Goal: Task Accomplishment & Management: Use online tool/utility

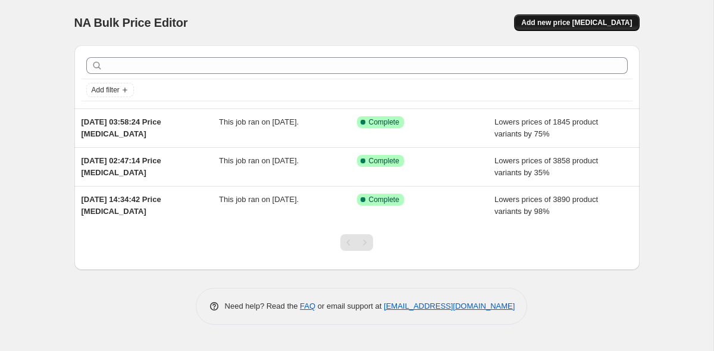
click at [580, 22] on span "Add new price change job" at bounding box center [577, 23] width 111 height 10
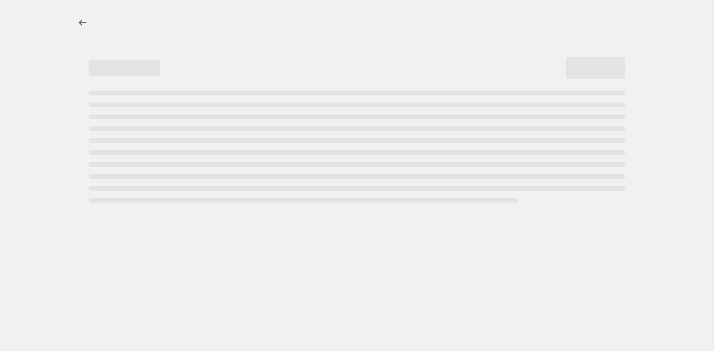
select select "percentage"
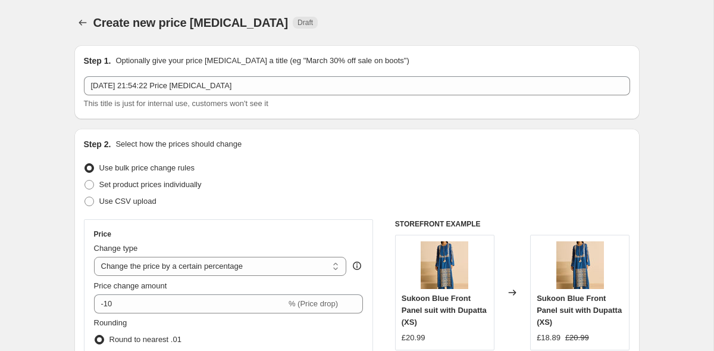
scroll to position [65, 0]
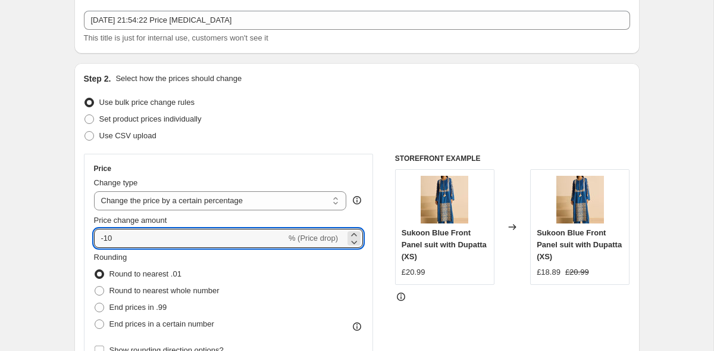
drag, startPoint x: 138, startPoint y: 243, endPoint x: 52, endPoint y: 239, distance: 85.8
type input "35"
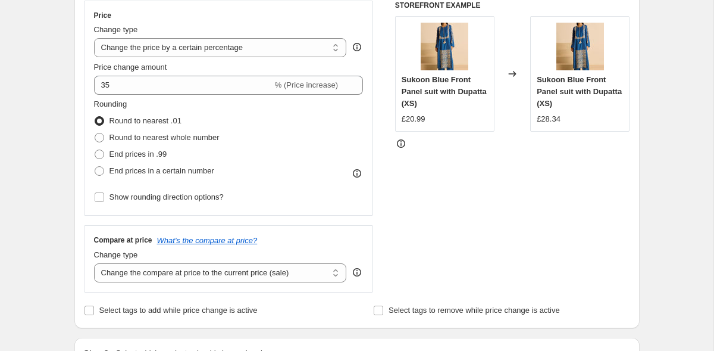
scroll to position [218, 0]
click at [127, 152] on span "End prices in .99" at bounding box center [139, 154] width 58 height 9
click at [95, 151] on input "End prices in .99" at bounding box center [95, 150] width 1 height 1
radio input "true"
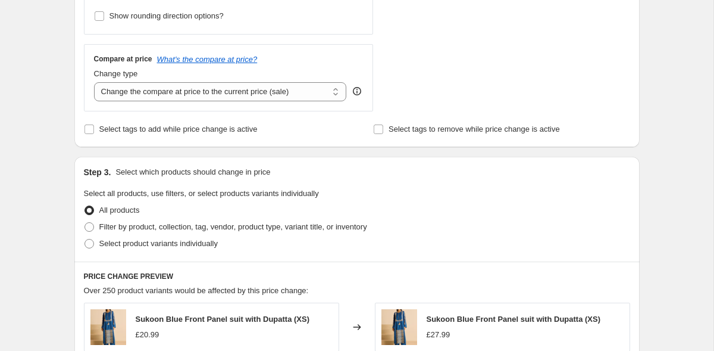
scroll to position [413, 0]
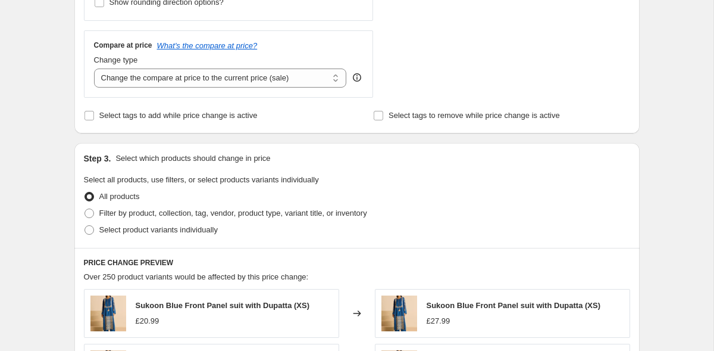
click at [146, 66] on div "Change type Change the compare at price to the current price (sale) Change the …" at bounding box center [220, 70] width 253 height 33
click at [146, 76] on select "Change the compare at price to the current price (sale) Change the compare at p…" at bounding box center [220, 77] width 253 height 19
select select "remove"
click at [60, 194] on div "Create new price change job. This page is ready Create new price change job Dra…" at bounding box center [357, 182] width 594 height 1190
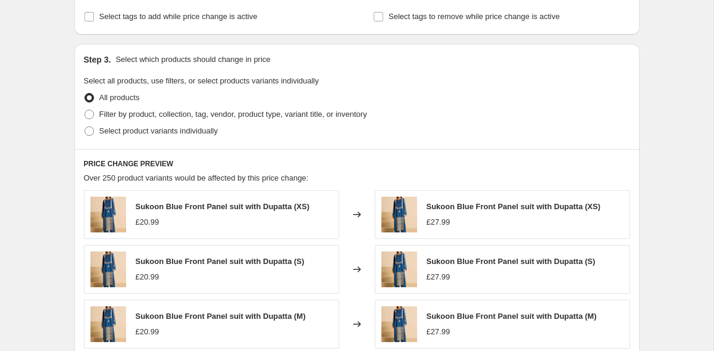
scroll to position [519, 0]
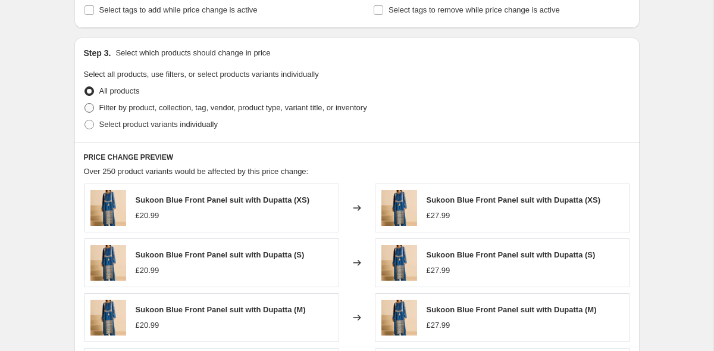
click at [138, 111] on span "Filter by product, collection, tag, vendor, product type, variant title, or inv…" at bounding box center [233, 107] width 268 height 9
click at [85, 104] on input "Filter by product, collection, tag, vendor, product type, variant title, or inv…" at bounding box center [85, 103] width 1 height 1
radio input "true"
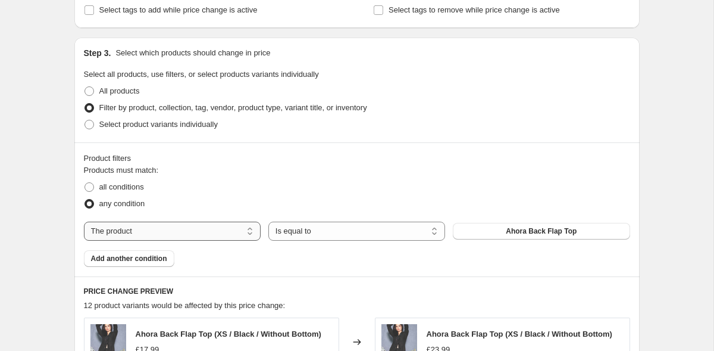
click at [213, 227] on select "The product The product's collection The product's tag The product's vendor The…" at bounding box center [172, 230] width 177 height 19
select select "collection"
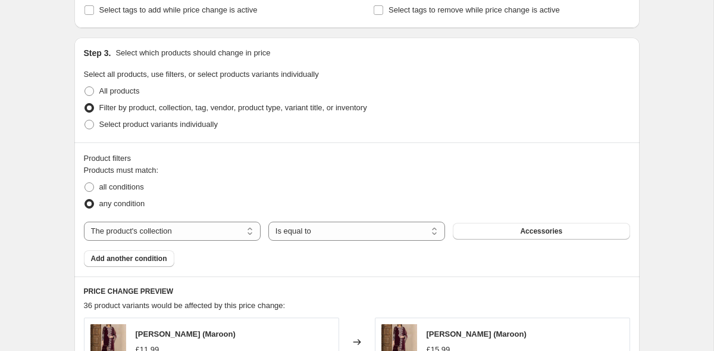
click at [504, 235] on button "Accessories" at bounding box center [541, 231] width 177 height 17
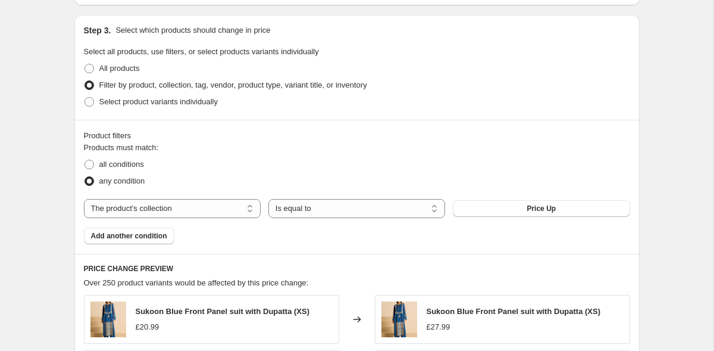
scroll to position [550, 0]
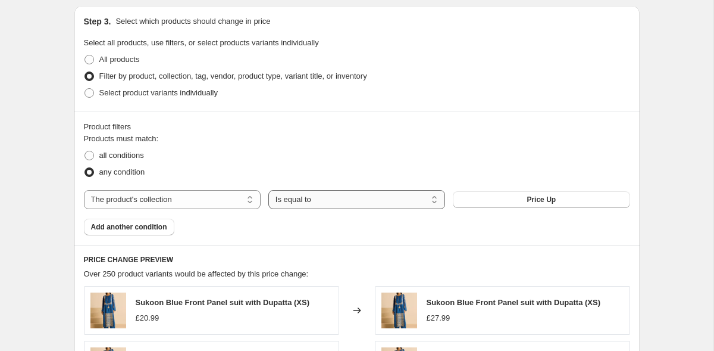
click at [354, 207] on select "Is equal to Is not equal to" at bounding box center [356, 199] width 177 height 19
select select "not_equal"
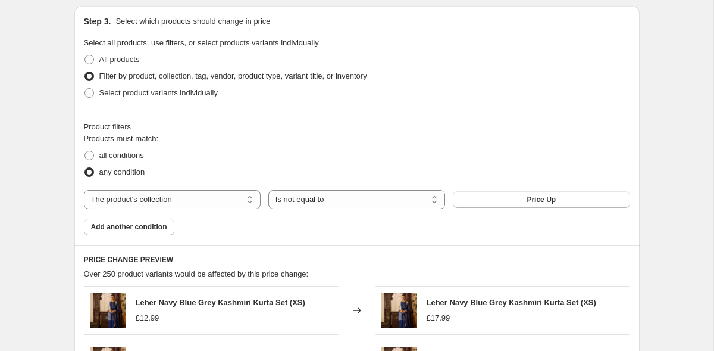
click at [22, 216] on div "Create new price change job. This page is ready Create new price change job Dra…" at bounding box center [357, 112] width 714 height 1324
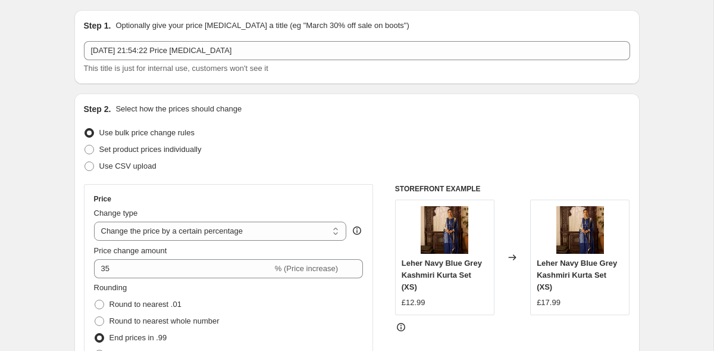
scroll to position [0, 0]
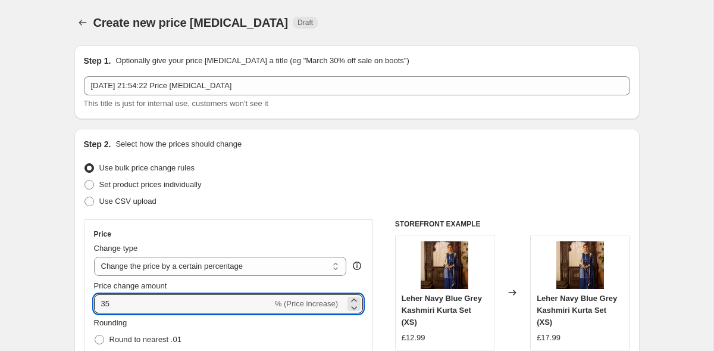
drag, startPoint x: 144, startPoint y: 304, endPoint x: 65, endPoint y: 302, distance: 78.6
type input "40"
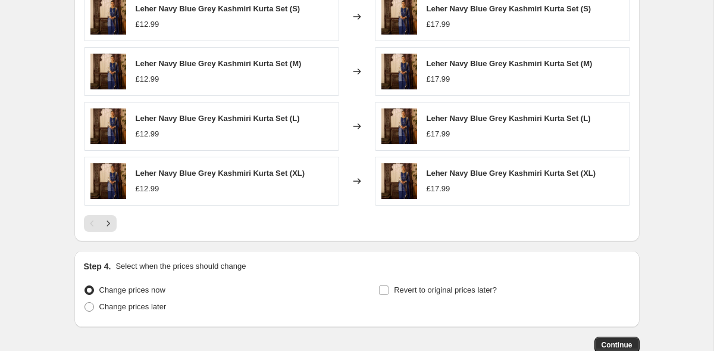
scroll to position [973, 0]
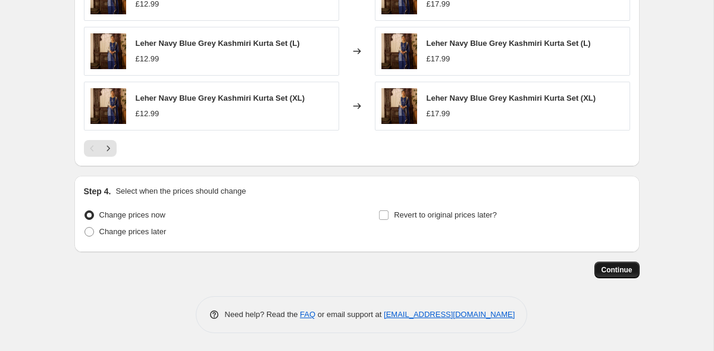
click at [615, 268] on span "Continue" at bounding box center [617, 270] width 31 height 10
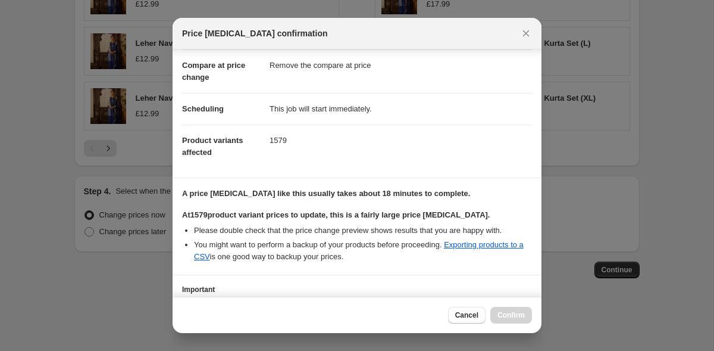
scroll to position [143, 0]
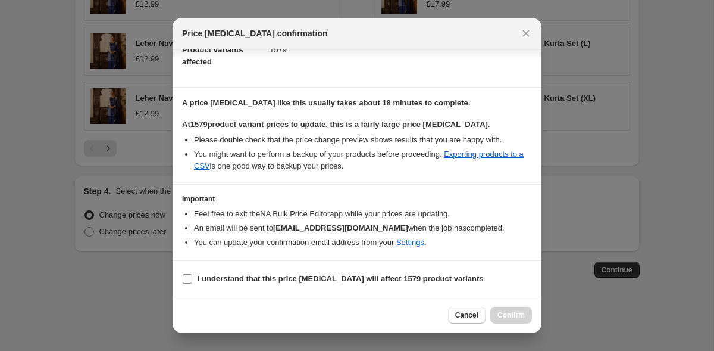
click at [228, 283] on span "I understand that this price change job will affect 1579 product variants" at bounding box center [341, 279] width 286 height 12
click at [192, 283] on input "I understand that this price change job will affect 1579 product variants" at bounding box center [188, 279] width 10 height 10
checkbox input "true"
click at [516, 314] on span "Confirm" at bounding box center [511, 315] width 27 height 10
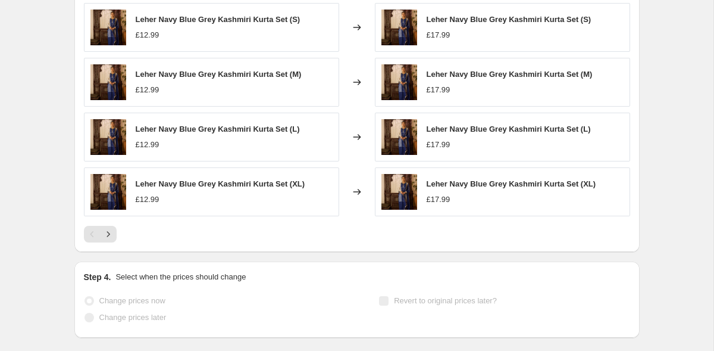
scroll to position [1004, 0]
